Goal: Task Accomplishment & Management: Use online tool/utility

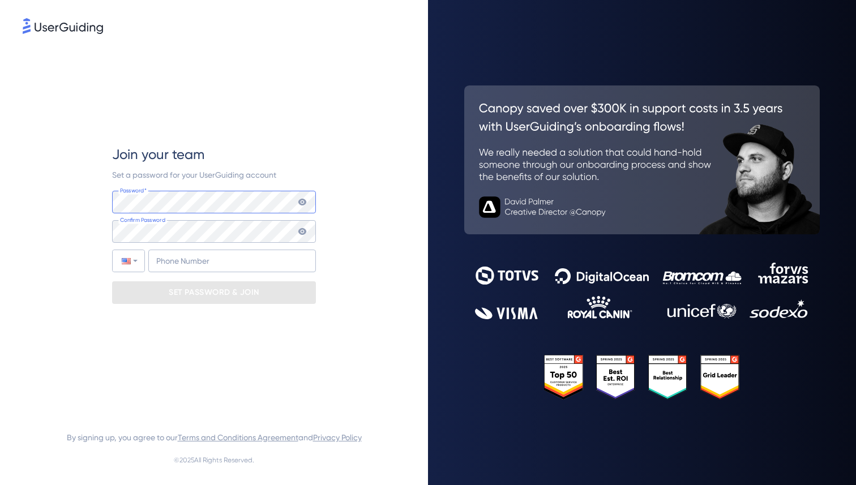
click at [0, 484] on com-1password-button at bounding box center [0, 485] width 0 height 0
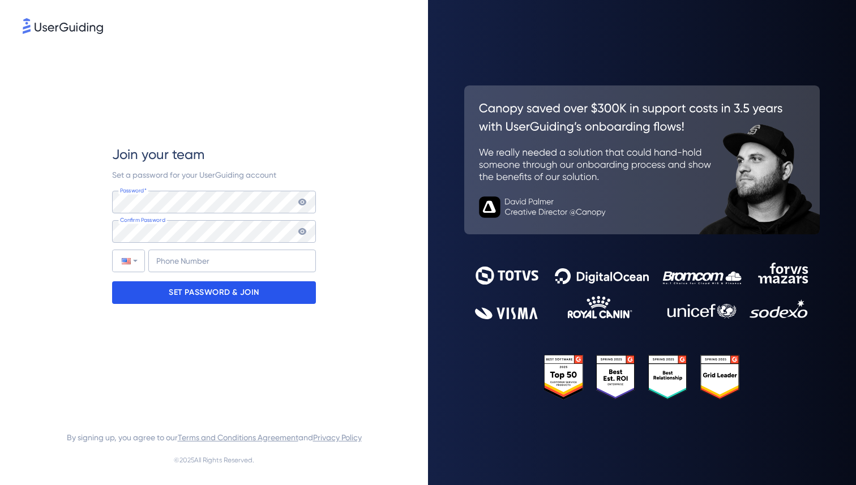
click at [214, 291] on p "SET PASSWORD & JOIN" at bounding box center [214, 292] width 91 height 18
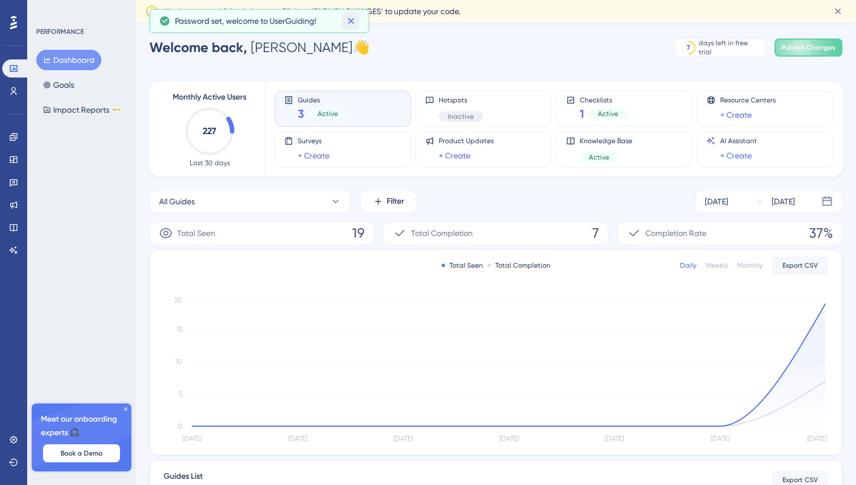
click at [351, 24] on icon at bounding box center [350, 20] width 11 height 11
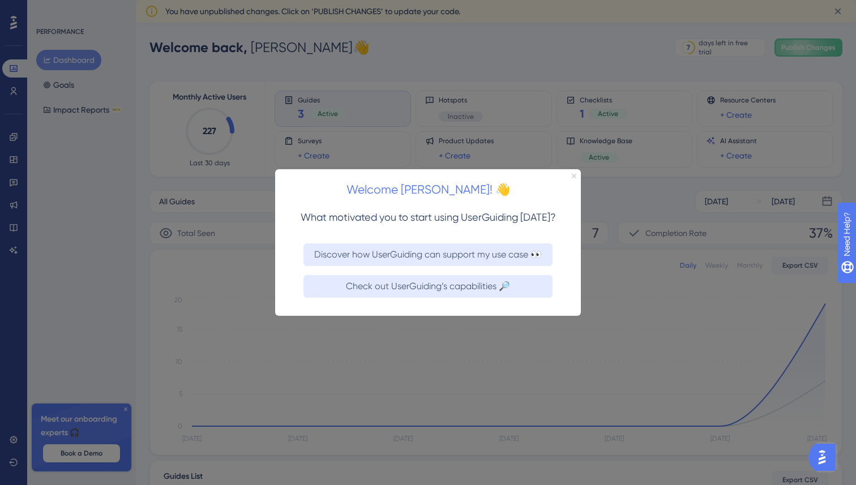
click at [572, 175] on icon "Close Preview" at bounding box center [573, 175] width 5 height 5
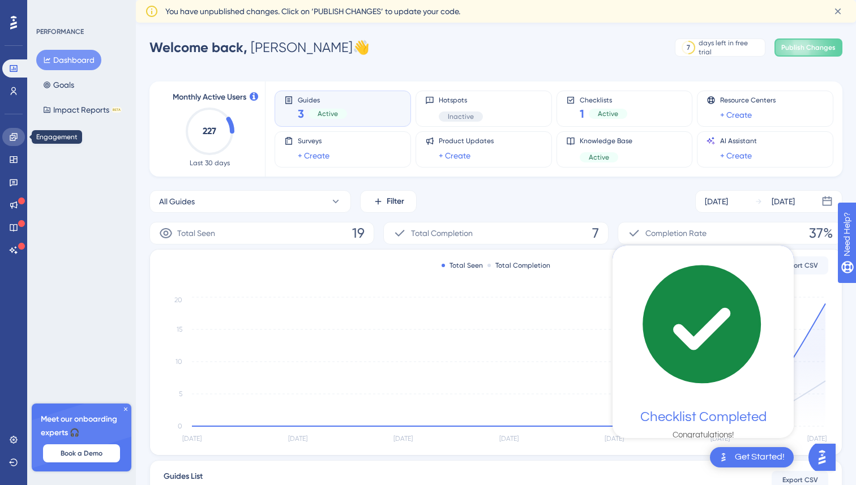
click at [17, 141] on link at bounding box center [13, 137] width 23 height 18
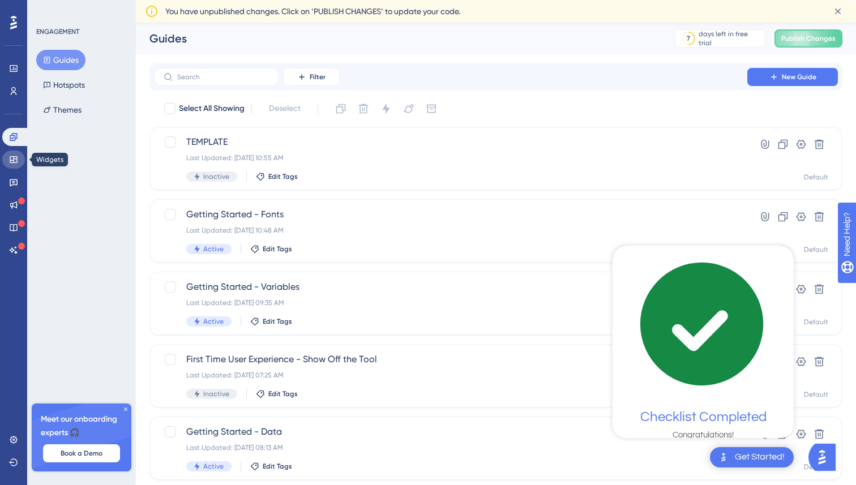
click at [12, 161] on icon at bounding box center [13, 159] width 9 height 9
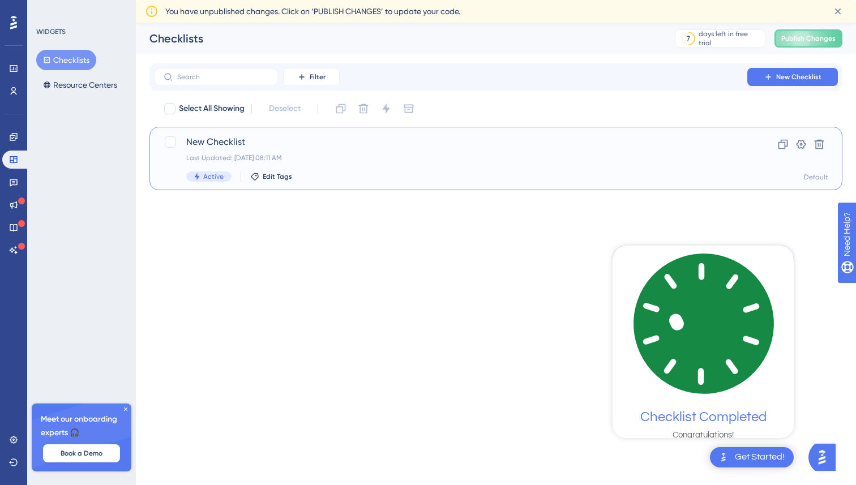
click at [273, 144] on span "New Checklist" at bounding box center [450, 142] width 528 height 14
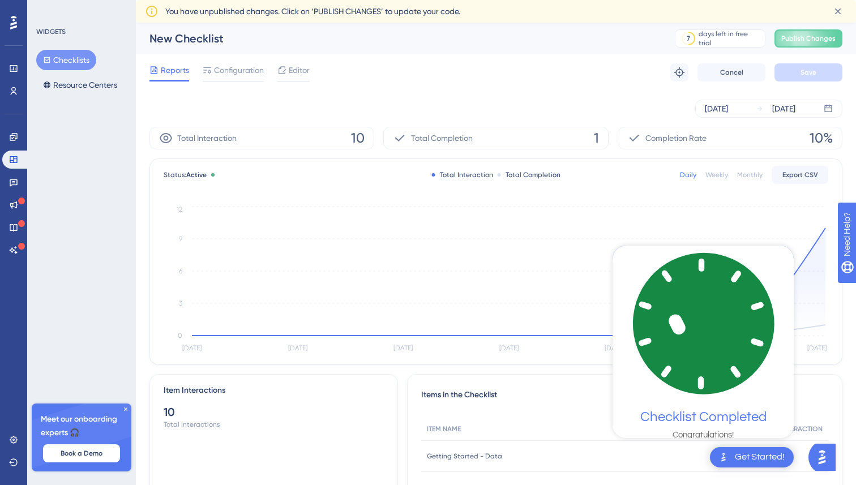
scroll to position [127, 0]
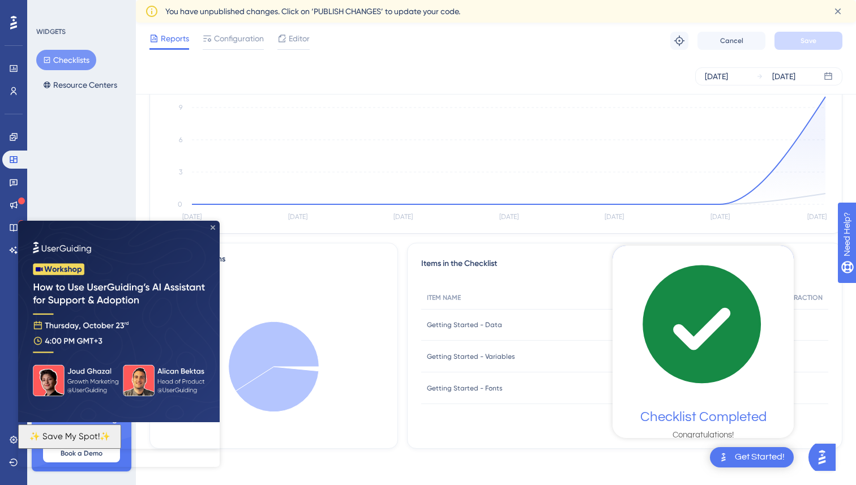
click at [212, 225] on icon "Close Preview" at bounding box center [212, 227] width 5 height 5
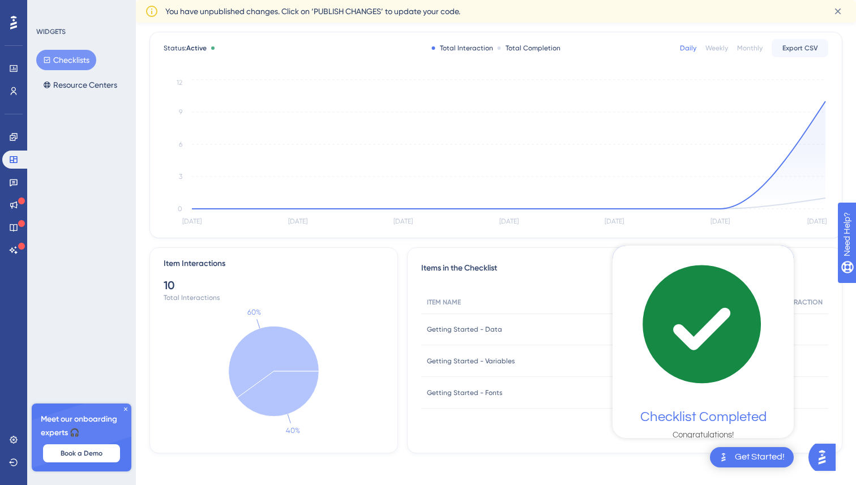
scroll to position [0, 0]
